Goal: Find specific page/section: Find specific page/section

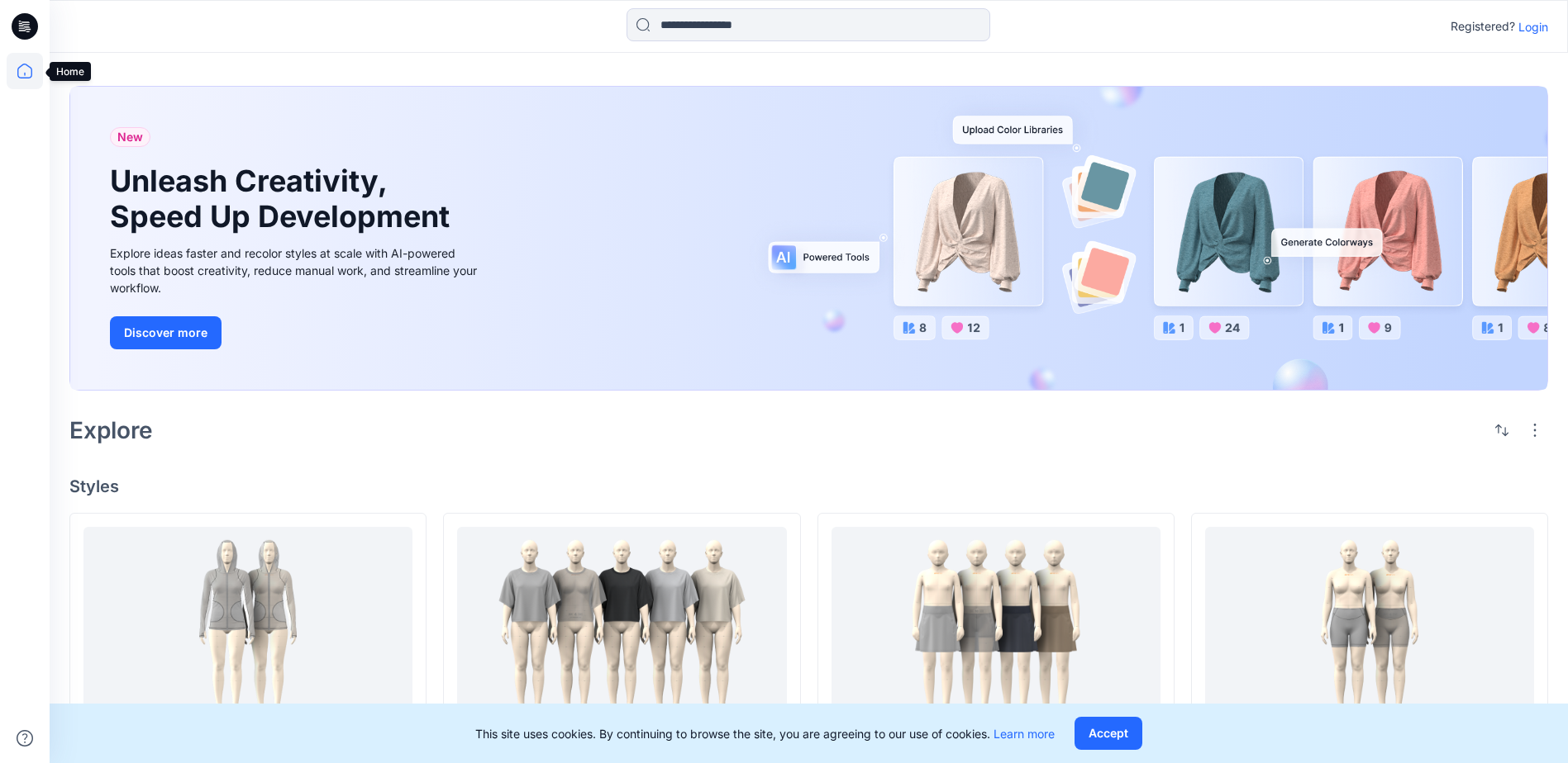
click at [26, 76] on icon at bounding box center [24, 70] width 36 height 36
click at [1534, 28] on p "Login" at bounding box center [1533, 27] width 30 height 18
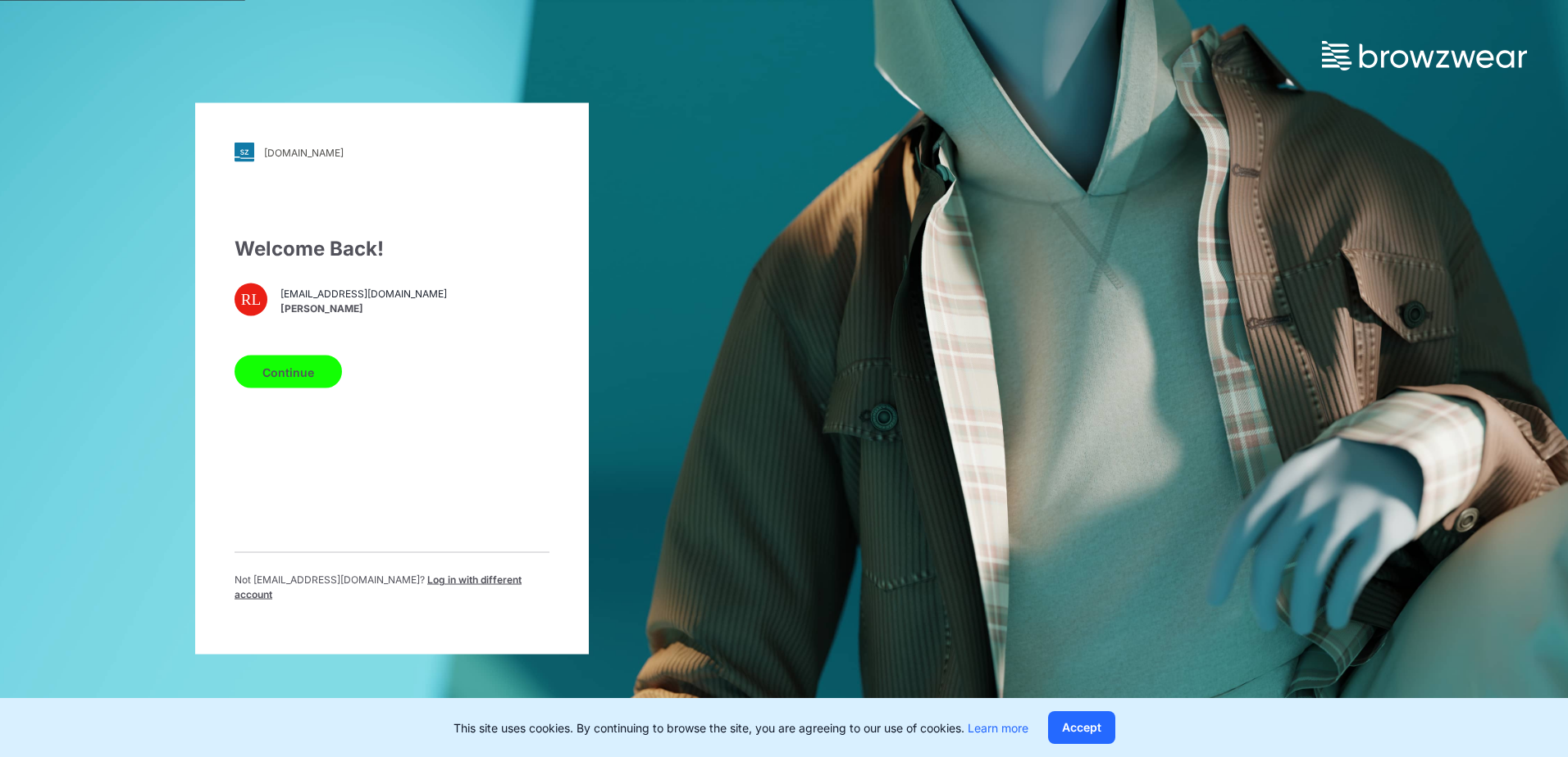
click at [301, 383] on button "Continue" at bounding box center [288, 372] width 107 height 33
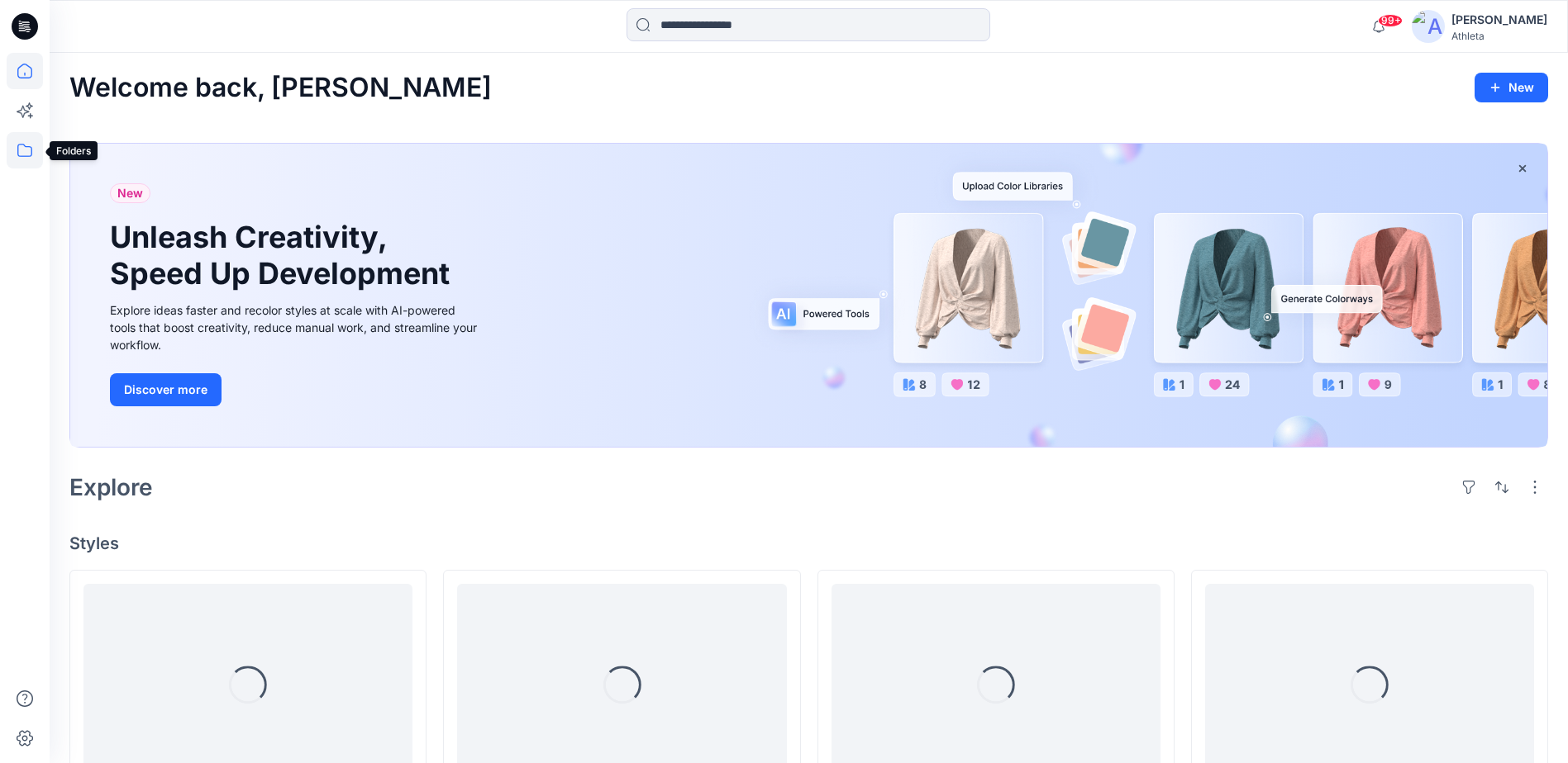
click at [31, 151] on icon at bounding box center [25, 151] width 15 height 13
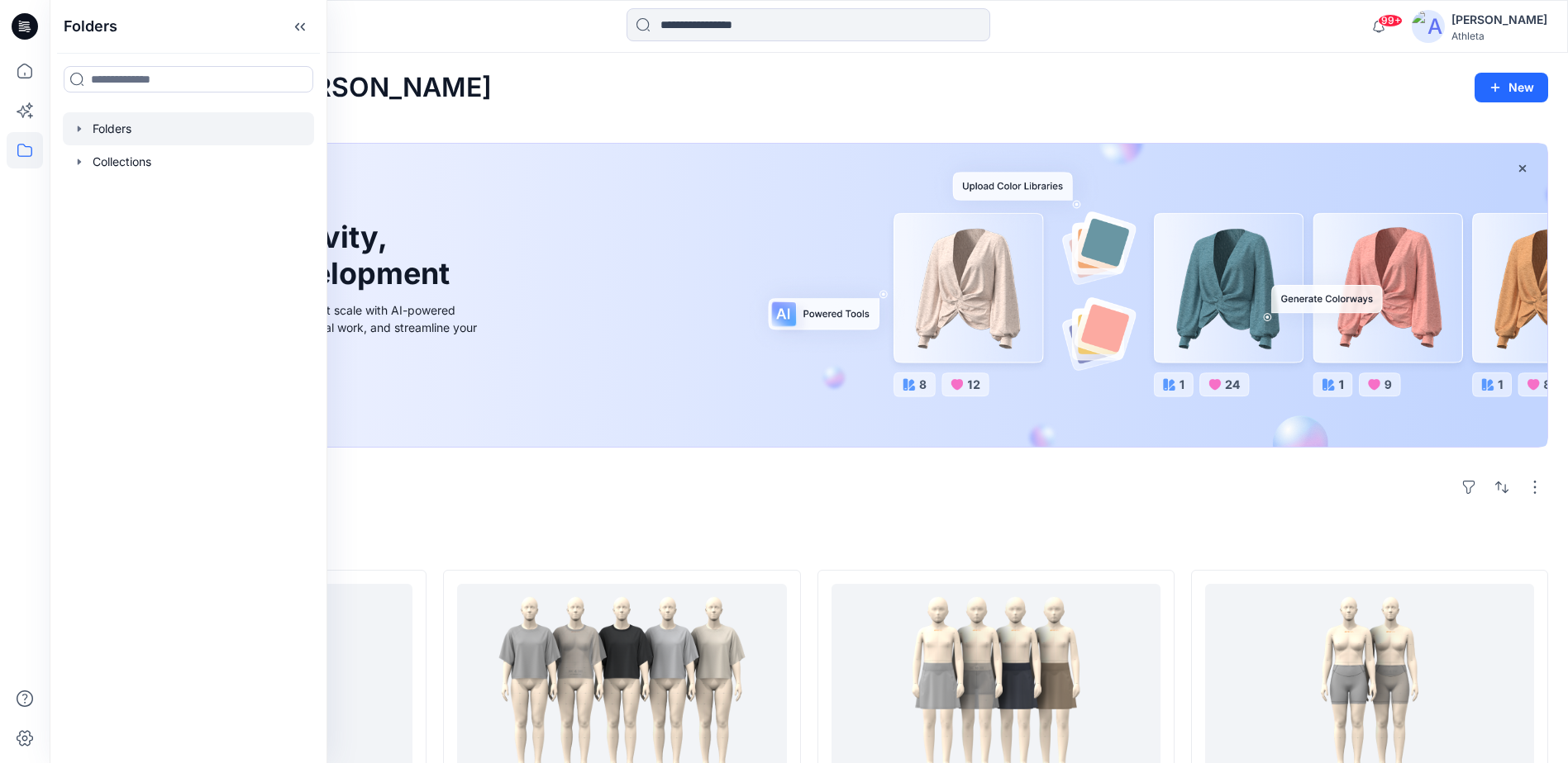
click at [143, 130] on div at bounding box center [188, 129] width 251 height 33
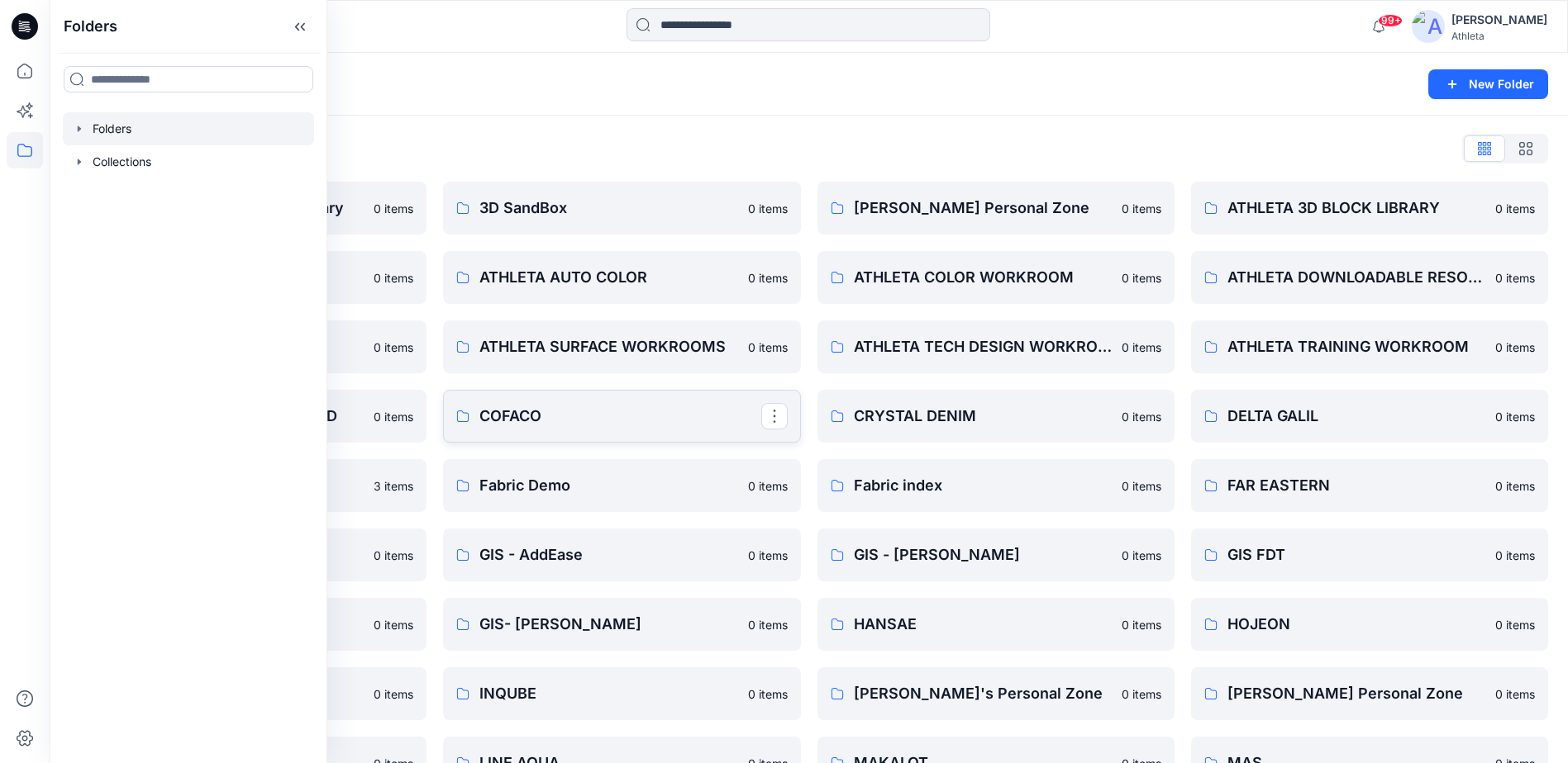
click at [701, 415] on p "COFACO" at bounding box center [620, 416] width 281 height 23
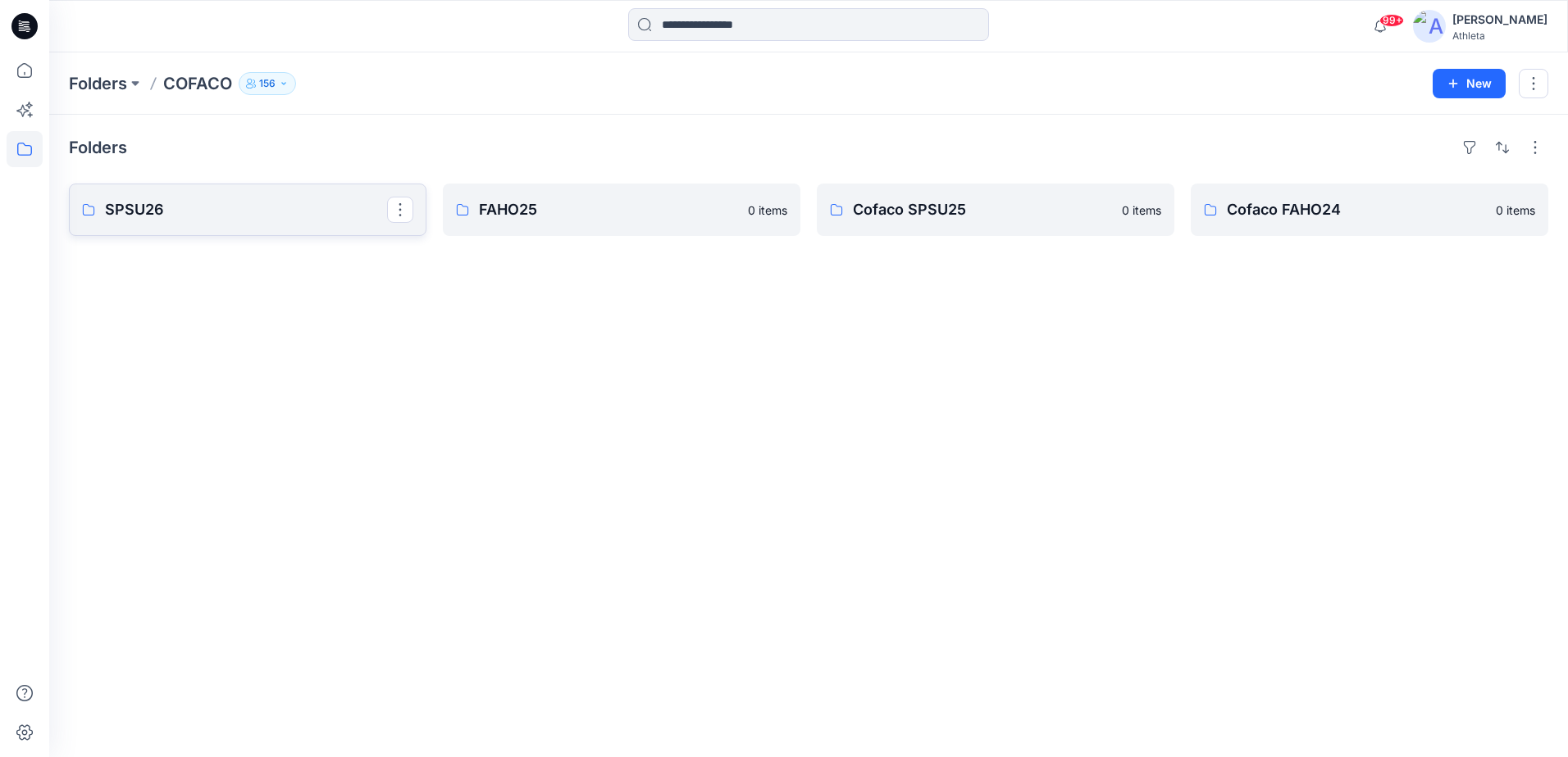
click at [282, 202] on p "SPSU26" at bounding box center [246, 209] width 282 height 23
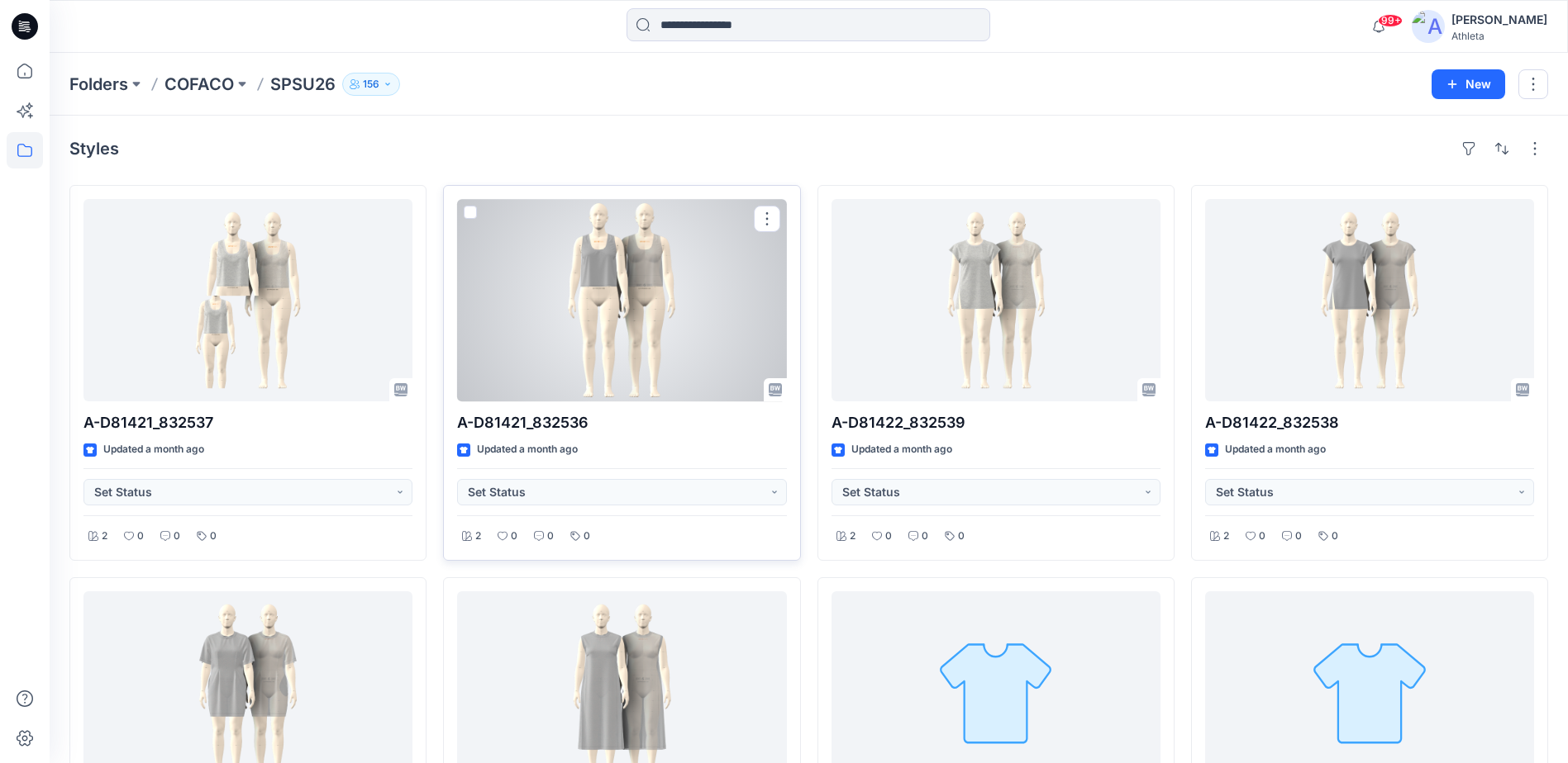
click at [647, 360] on div at bounding box center [622, 300] width 329 height 202
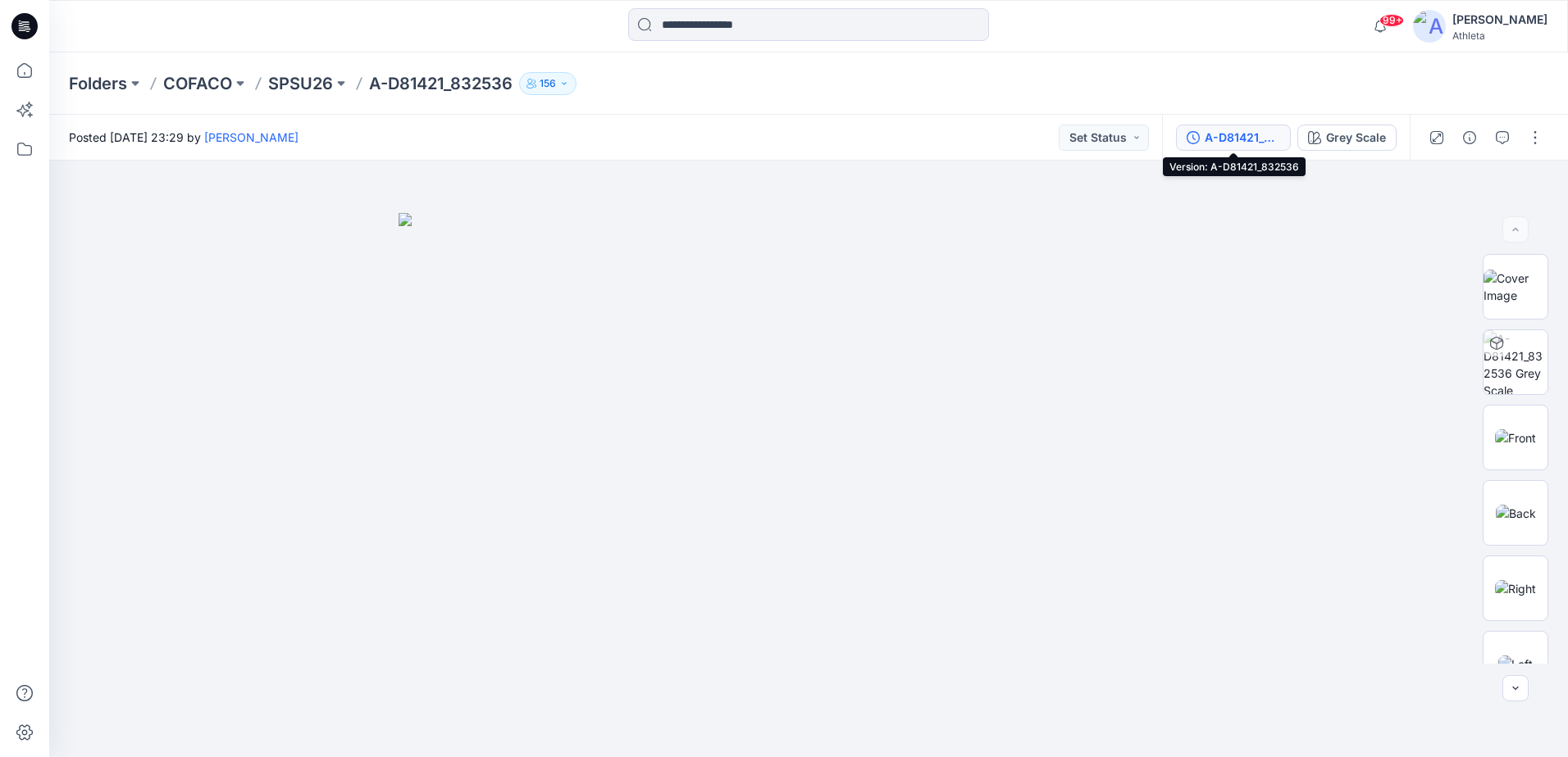
click at [1273, 140] on div "A-D81421_832536" at bounding box center [1242, 137] width 75 height 18
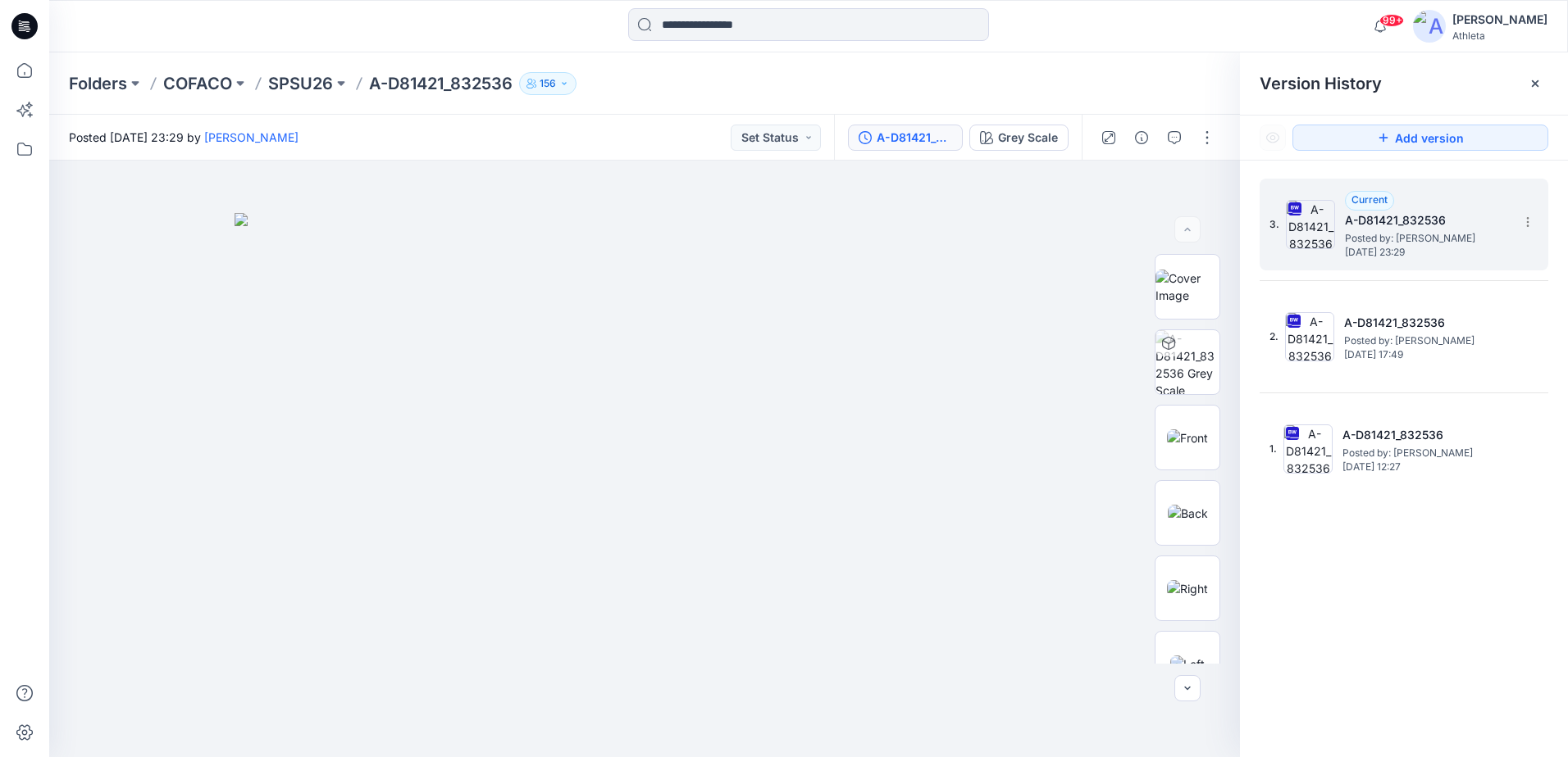
click at [1485, 229] on h5 "A-D81421_832536" at bounding box center [1427, 220] width 164 height 19
click at [1476, 252] on span "Tuesday, August 05, 2025 23:29" at bounding box center [1427, 252] width 164 height 12
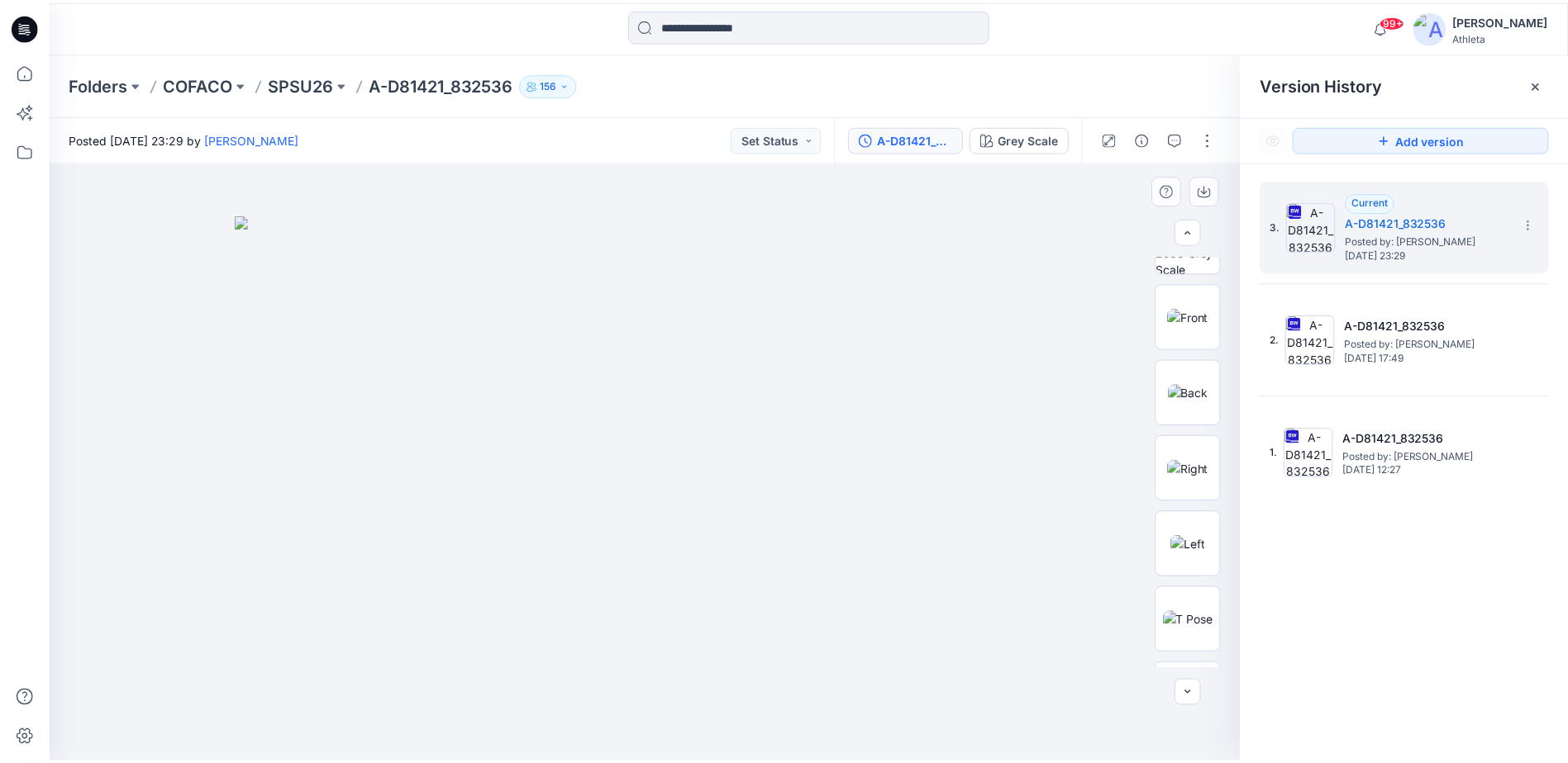
scroll to position [94, 0]
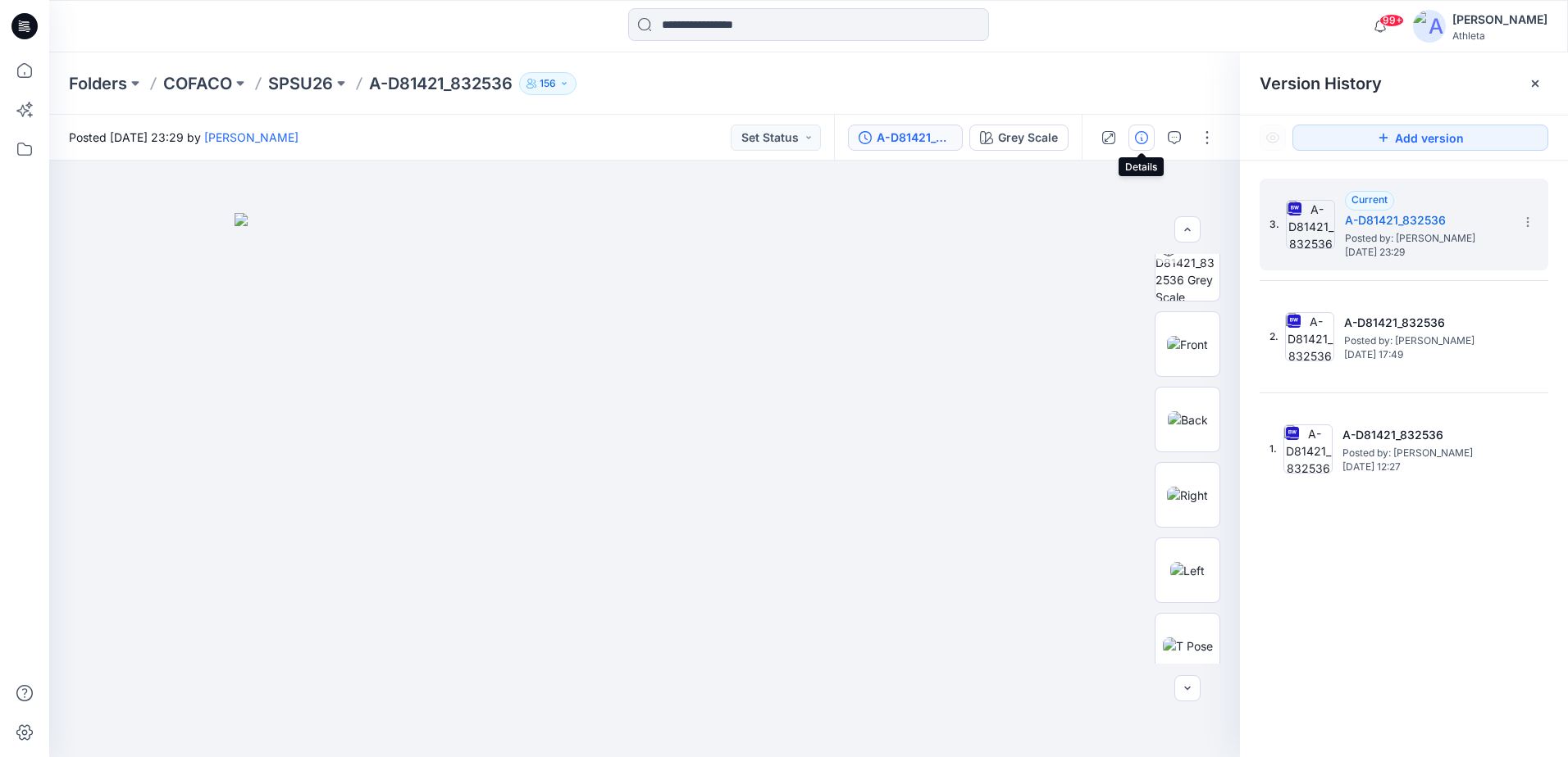
click at [1136, 142] on icon "button" at bounding box center [1142, 137] width 13 height 13
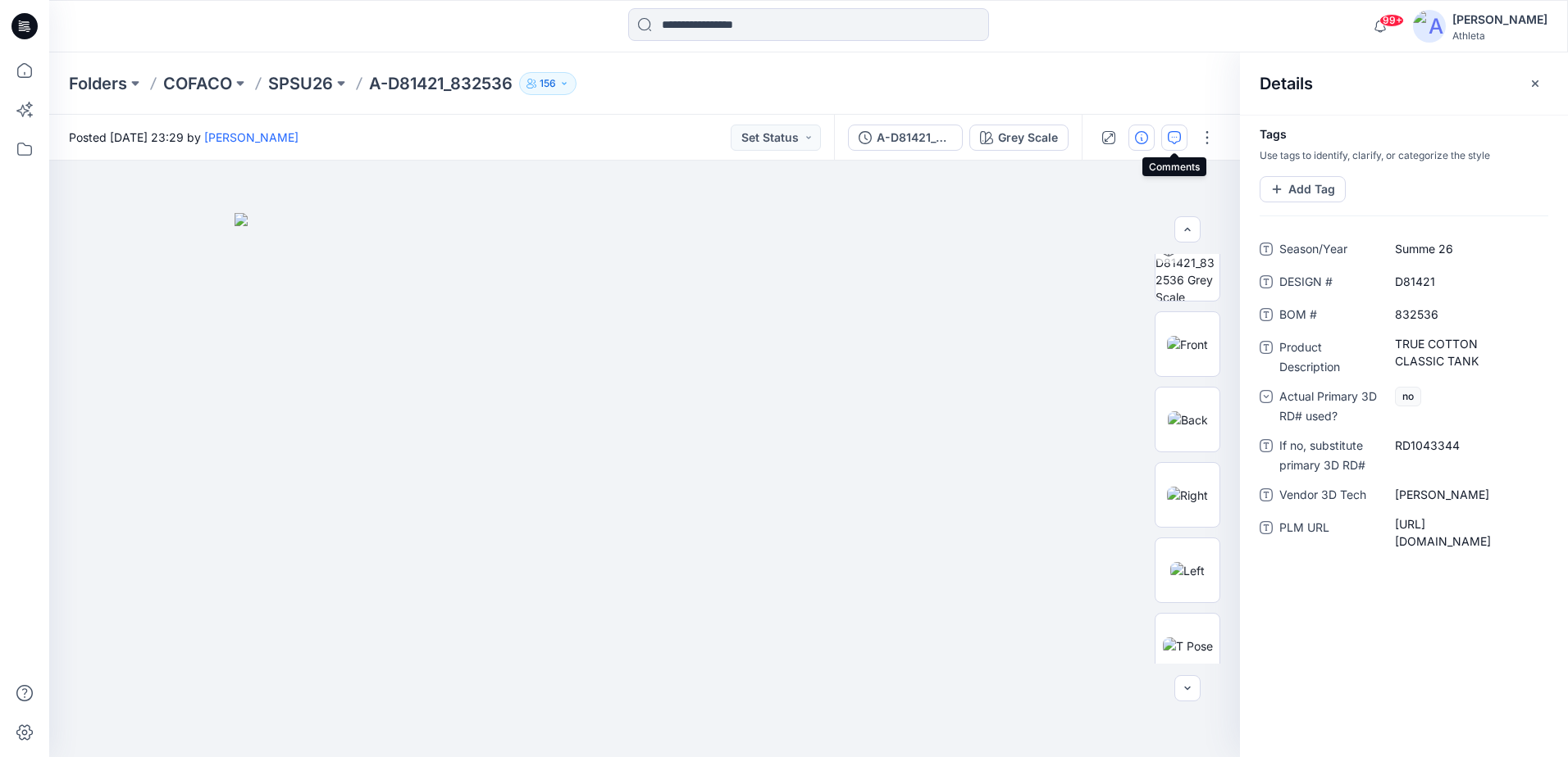
click at [1169, 138] on icon "button" at bounding box center [1175, 137] width 13 height 13
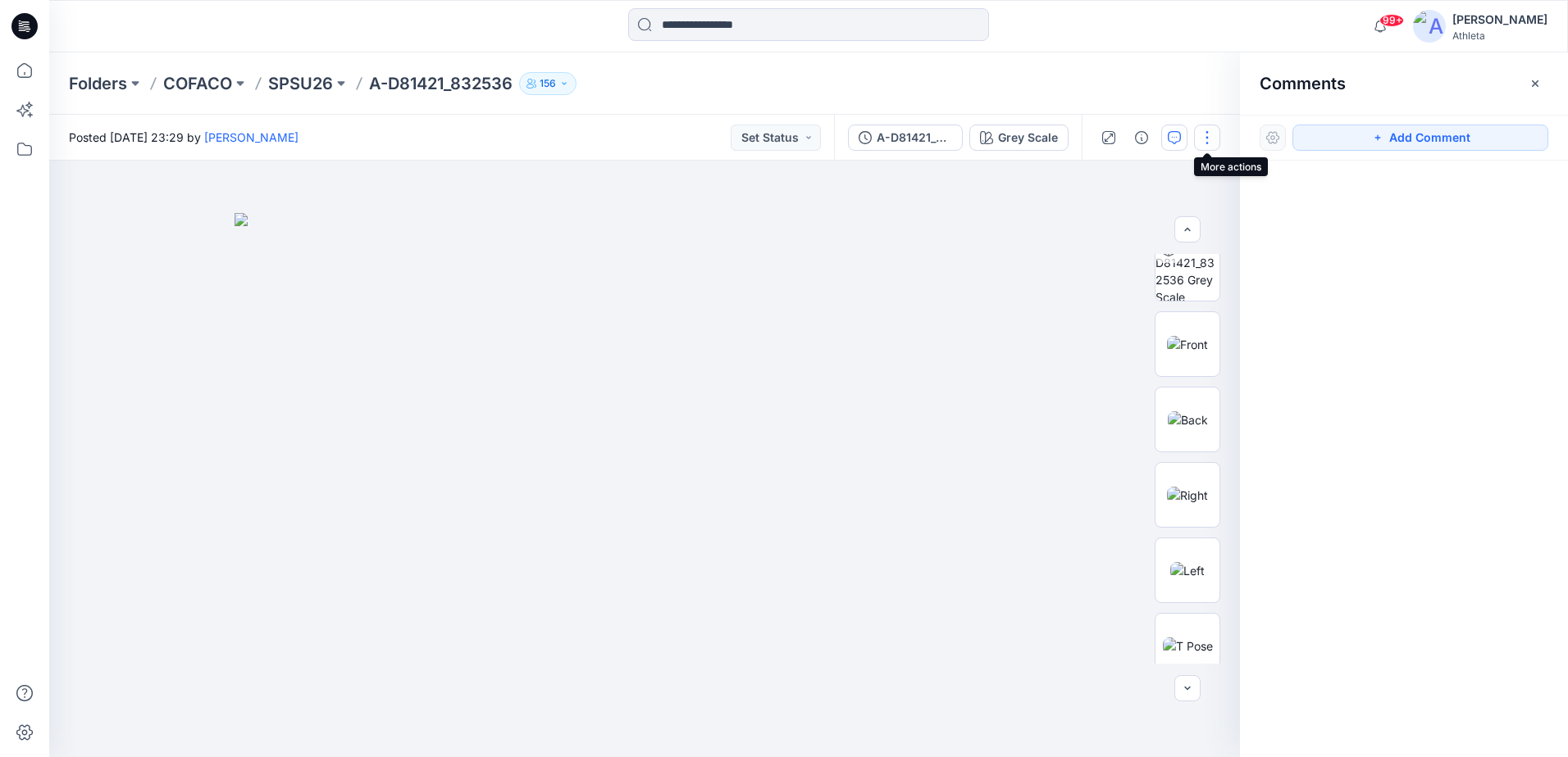
click at [1204, 142] on button "button" at bounding box center [1207, 137] width 27 height 27
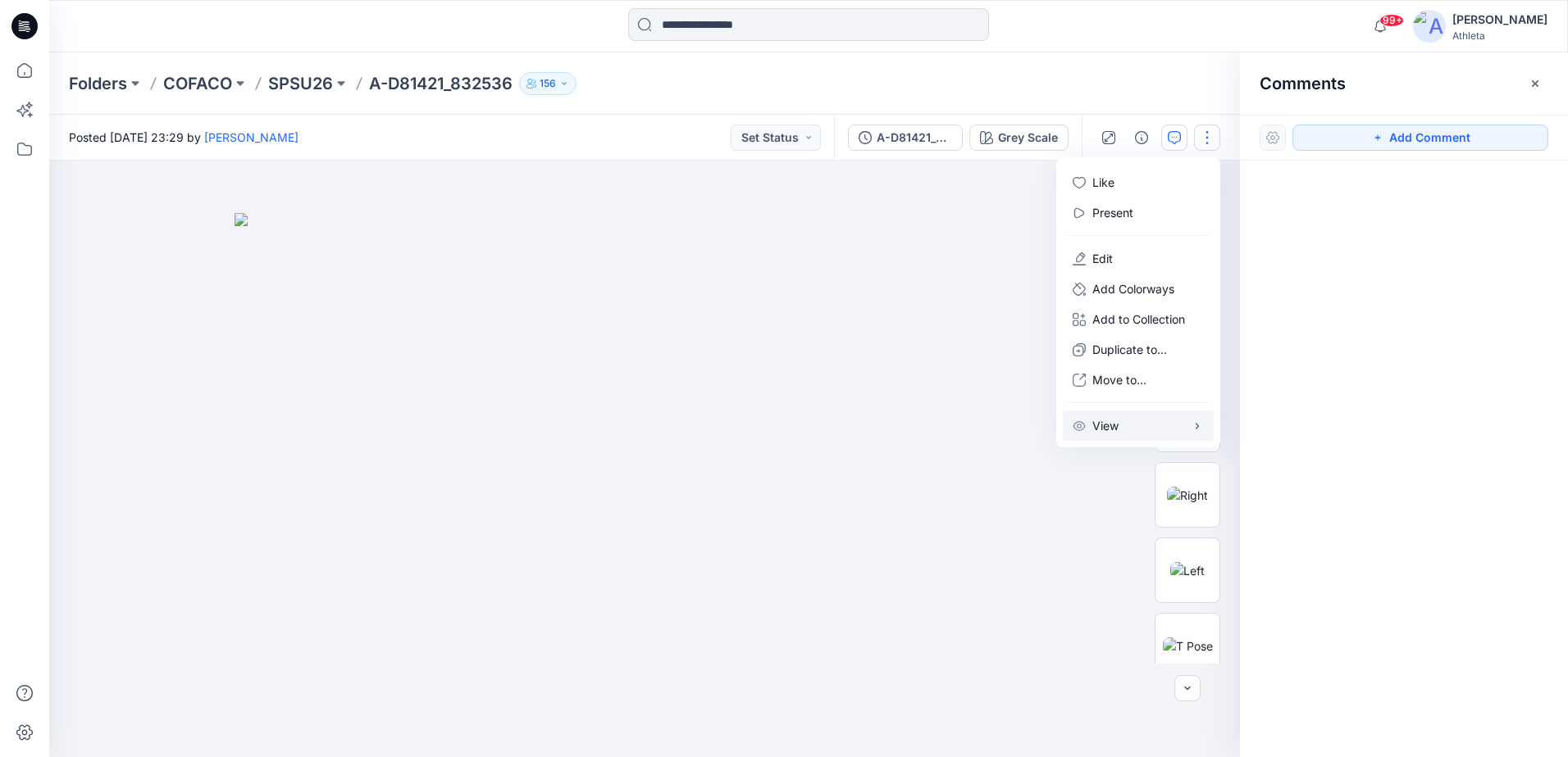
click at [1199, 428] on icon "button" at bounding box center [1198, 426] width 13 height 13
click at [990, 295] on img at bounding box center [645, 486] width 820 height 544
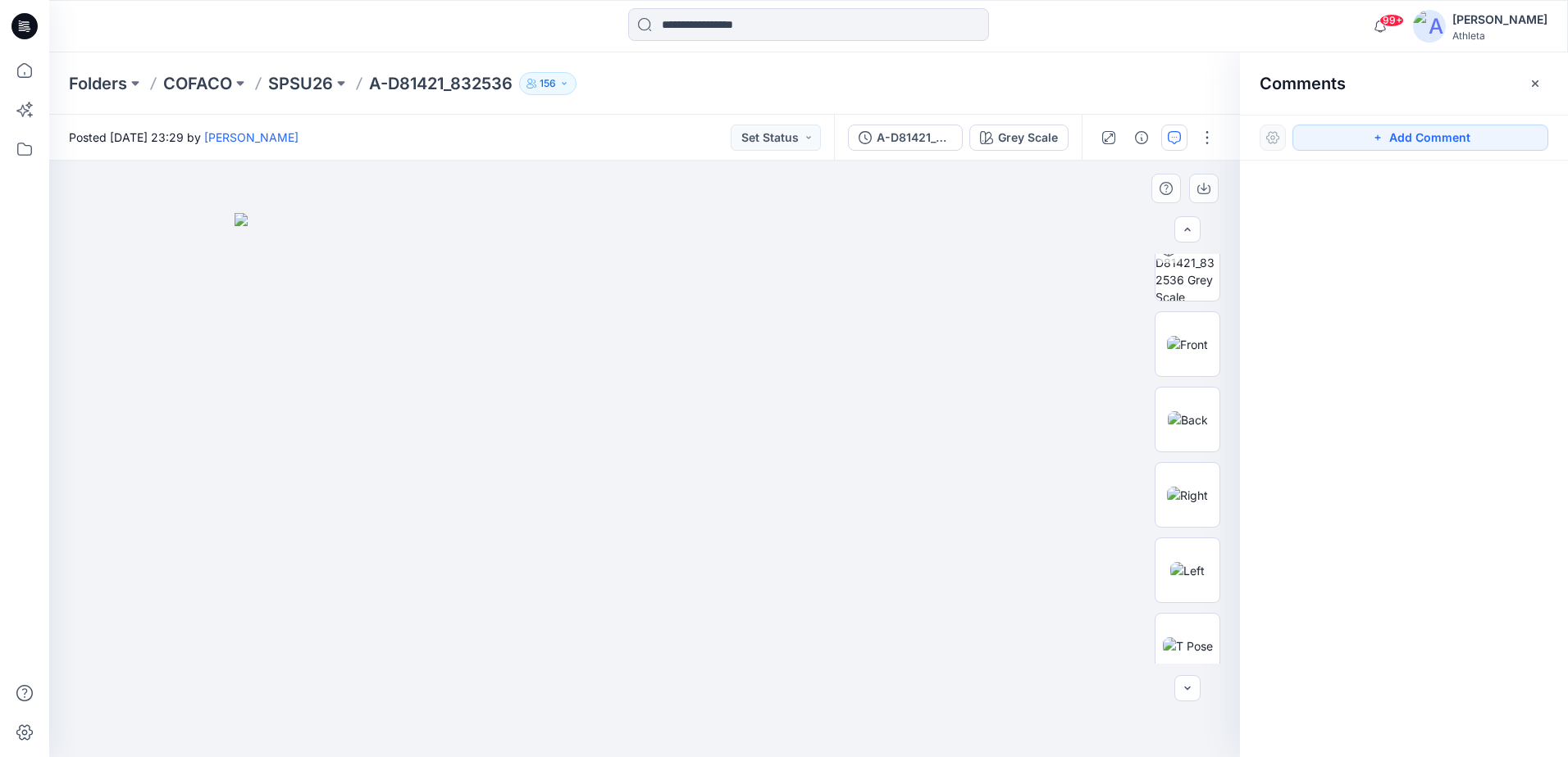
click at [1076, 355] on div at bounding box center [645, 458] width 1191 height 597
click at [1536, 84] on icon "button" at bounding box center [1535, 82] width 6 height 6
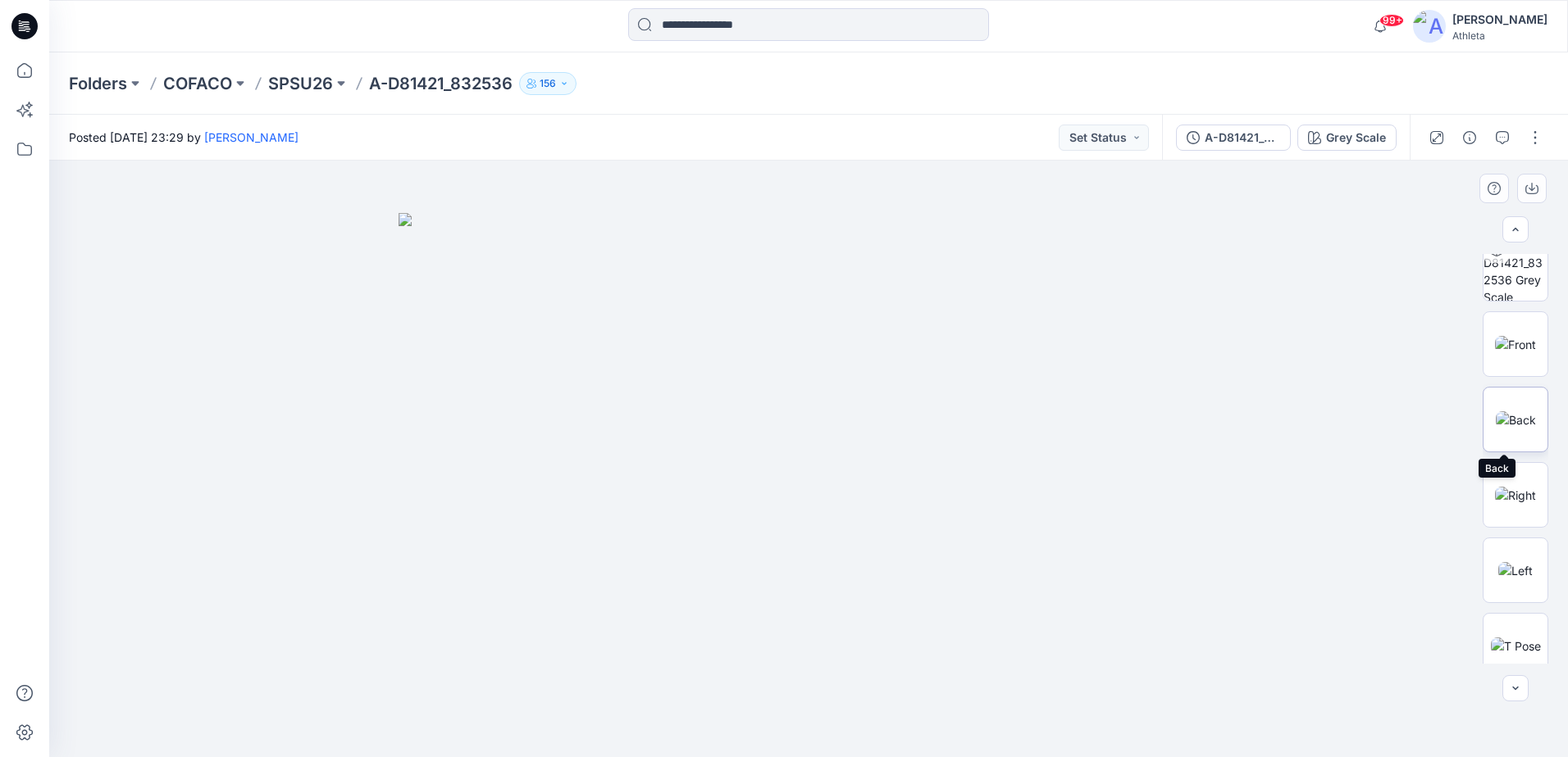
click at [1515, 425] on img at bounding box center [1516, 420] width 40 height 17
click at [1522, 337] on img at bounding box center [1515, 345] width 41 height 17
